Goal: Navigation & Orientation: Go to known website

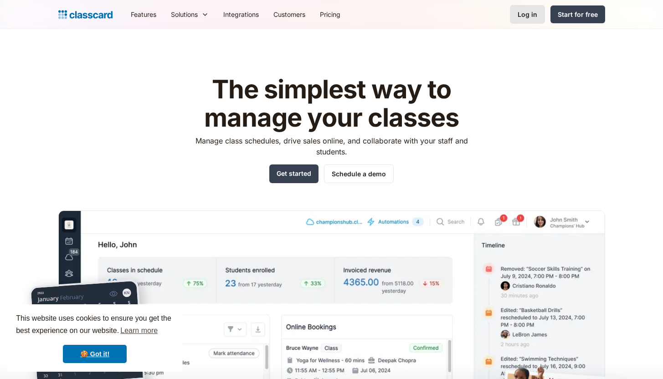
click at [499, 10] on div "Log in" at bounding box center [528, 15] width 20 height 10
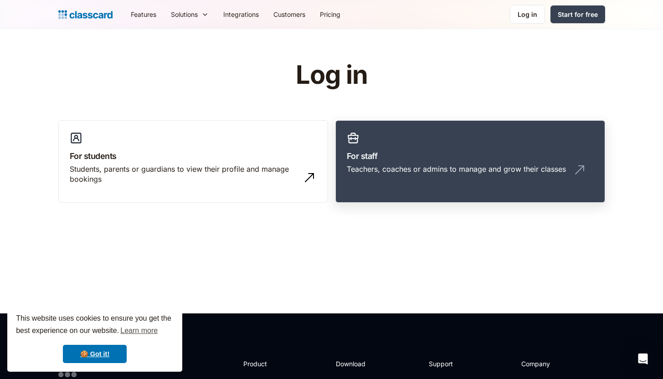
click at [429, 133] on link "For staff Teachers, coaches or admins to manage and grow their classes" at bounding box center [470, 161] width 270 height 83
